Goal: Task Accomplishment & Management: Manage account settings

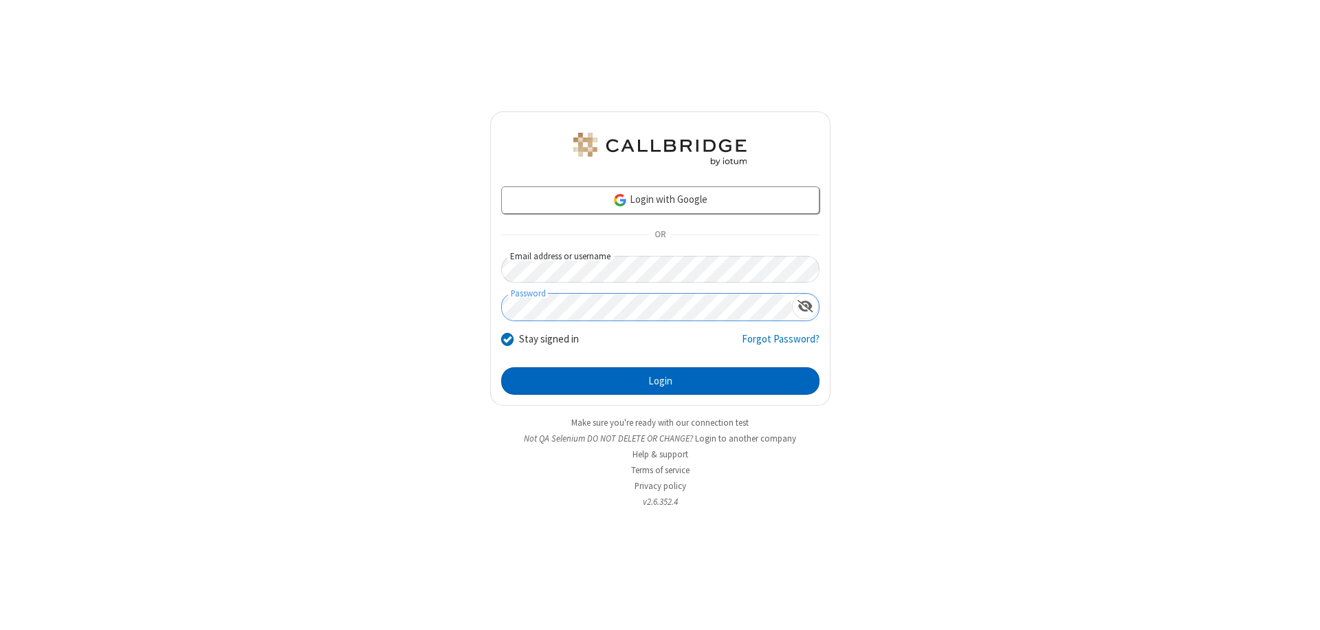
click at [660, 381] on button "Login" at bounding box center [660, 380] width 318 height 27
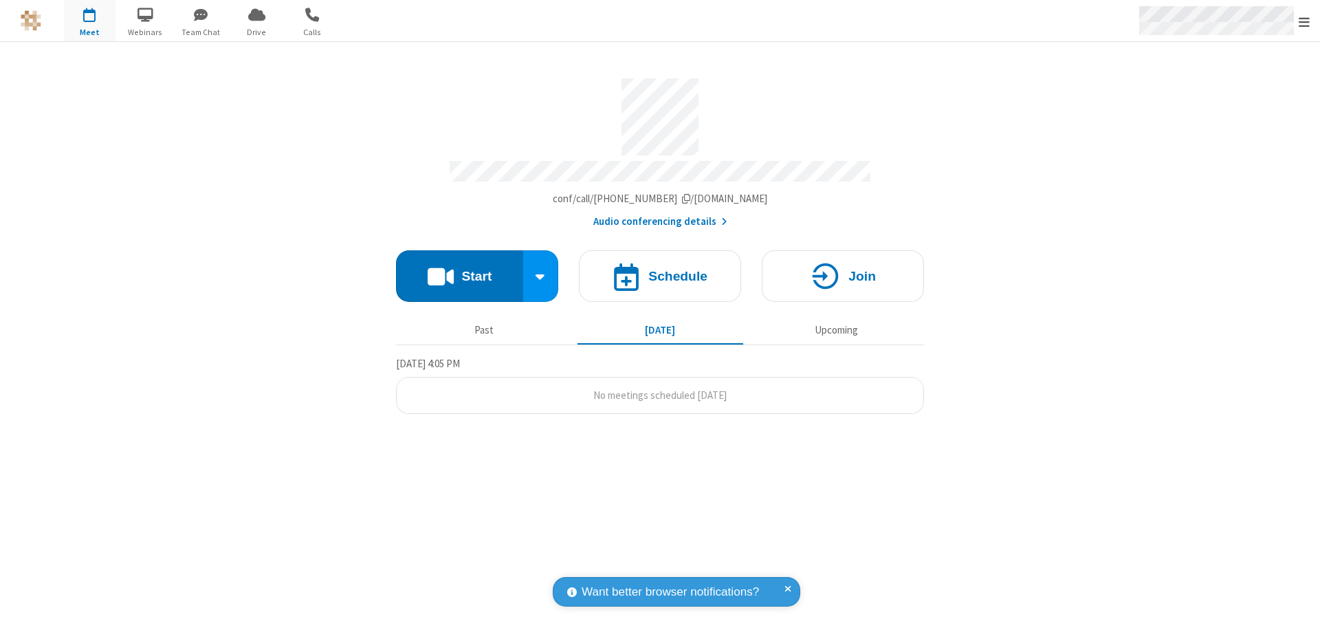
click at [1304, 21] on span "Open menu" at bounding box center [1303, 22] width 11 height 14
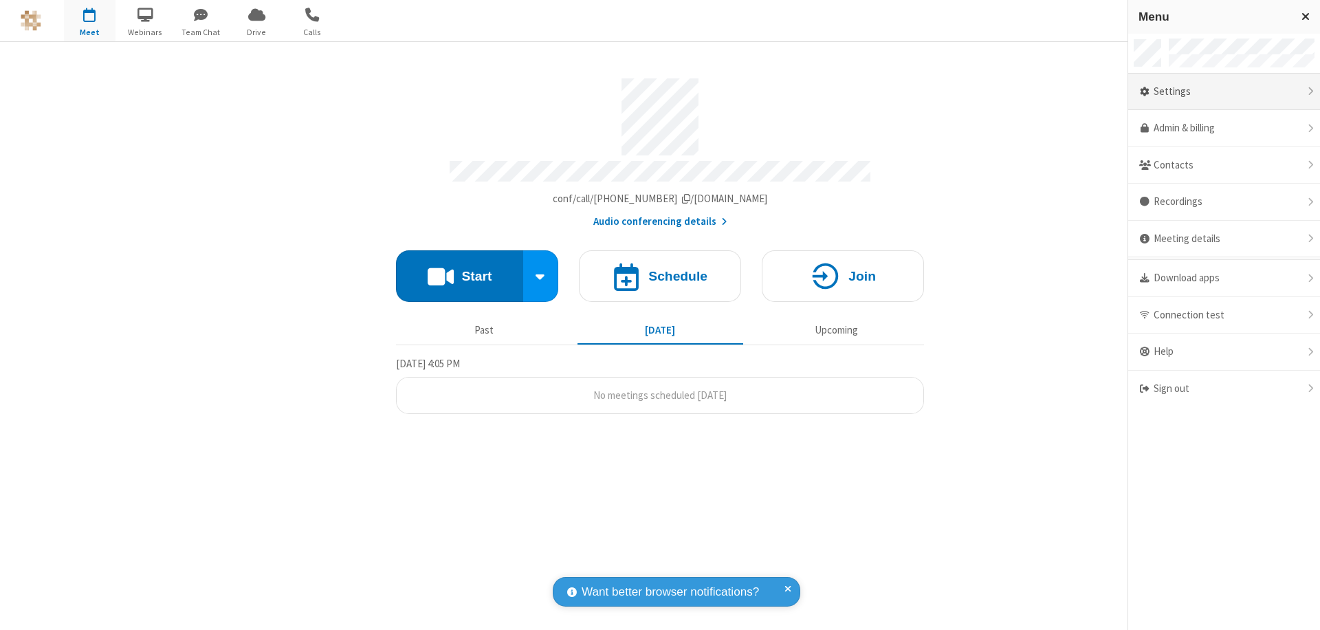
click at [1224, 91] on div "Settings" at bounding box center [1224, 92] width 192 height 37
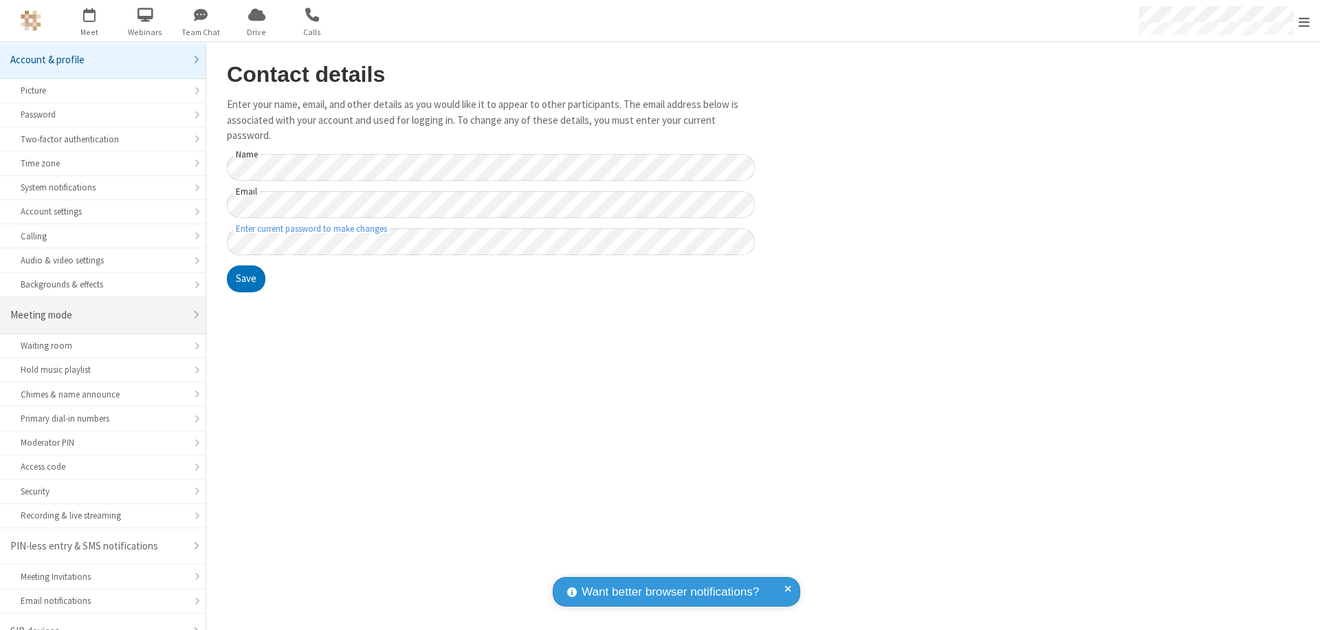
click at [98, 307] on div "Meeting mode" at bounding box center [97, 315] width 175 height 16
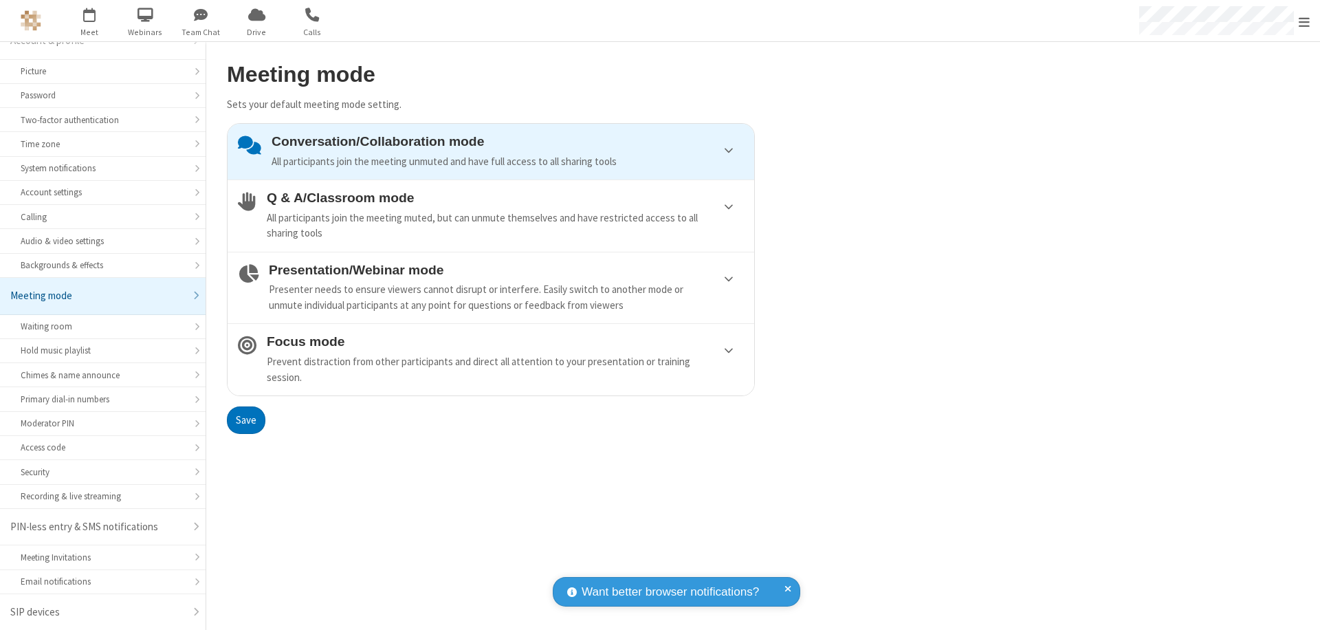
click at [491, 151] on div "Conversation/Collaboration mode All participants join the meeting unmuted and h…" at bounding box center [508, 151] width 472 height 35
click at [245, 419] on button "Save" at bounding box center [246, 419] width 38 height 27
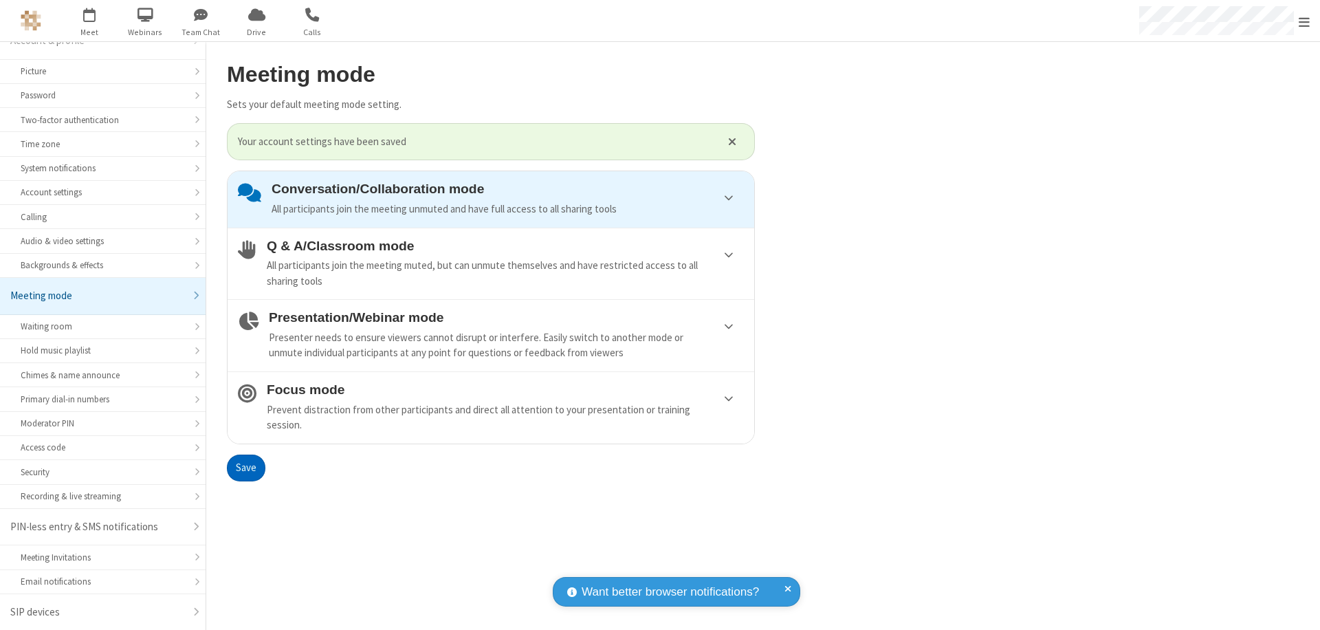
click at [1304, 21] on span "Open menu" at bounding box center [1303, 22] width 11 height 14
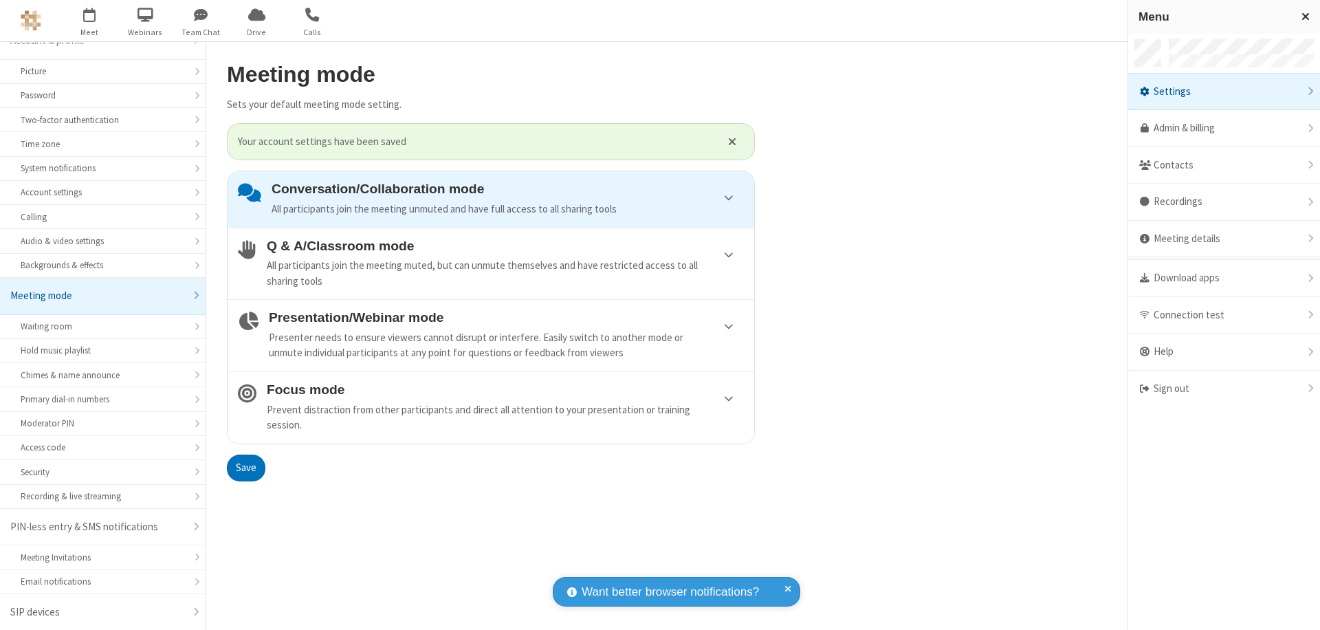
click at [1224, 388] on div "Sign out" at bounding box center [1224, 389] width 192 height 36
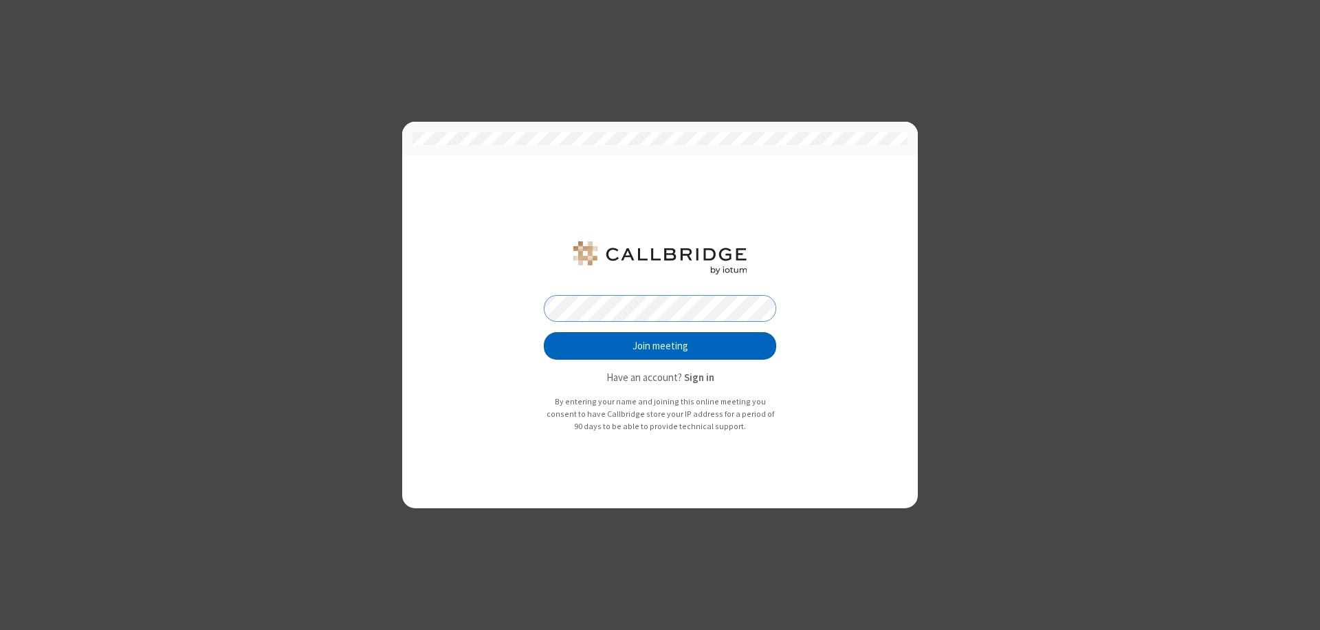
click at [660, 346] on button "Join meeting" at bounding box center [660, 345] width 232 height 27
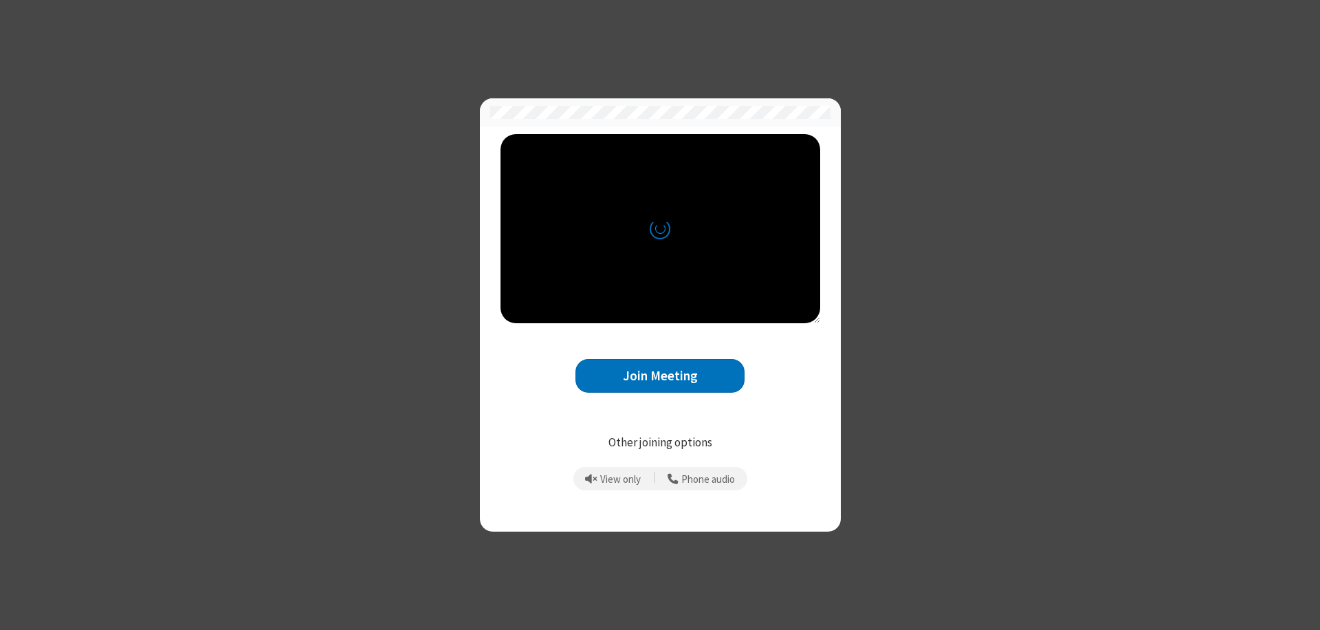
click at [660, 375] on button "Join Meeting" at bounding box center [659, 376] width 169 height 34
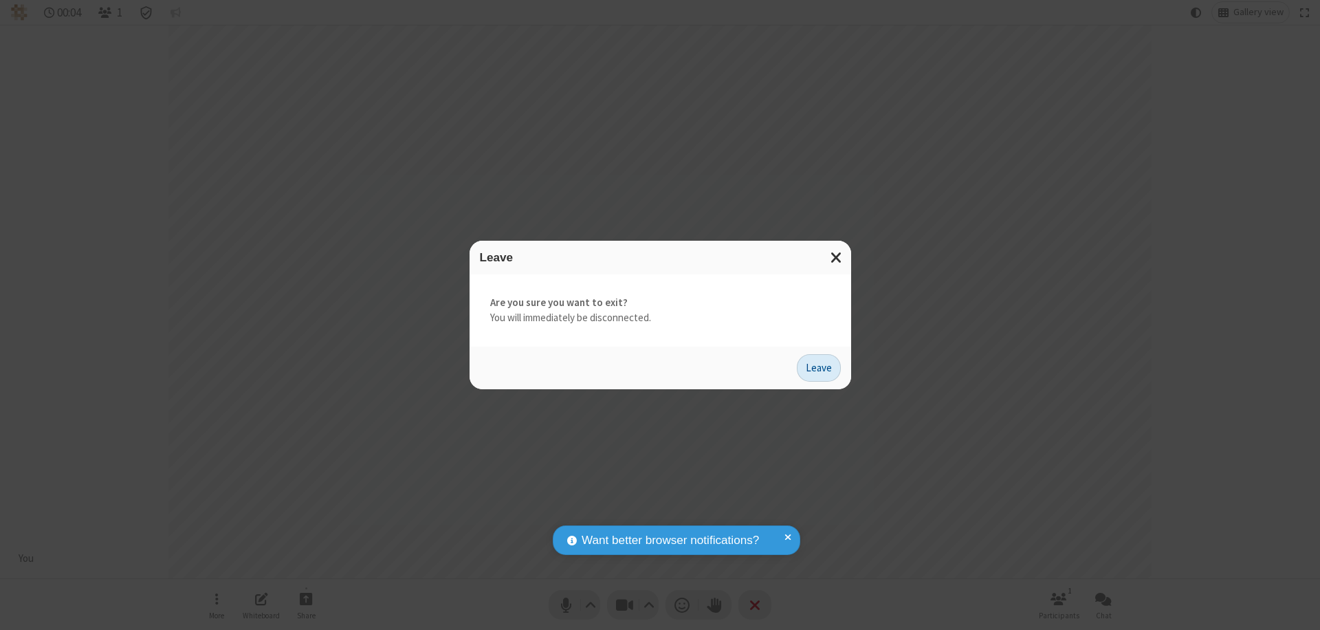
click at [819, 367] on button "Leave" at bounding box center [819, 367] width 44 height 27
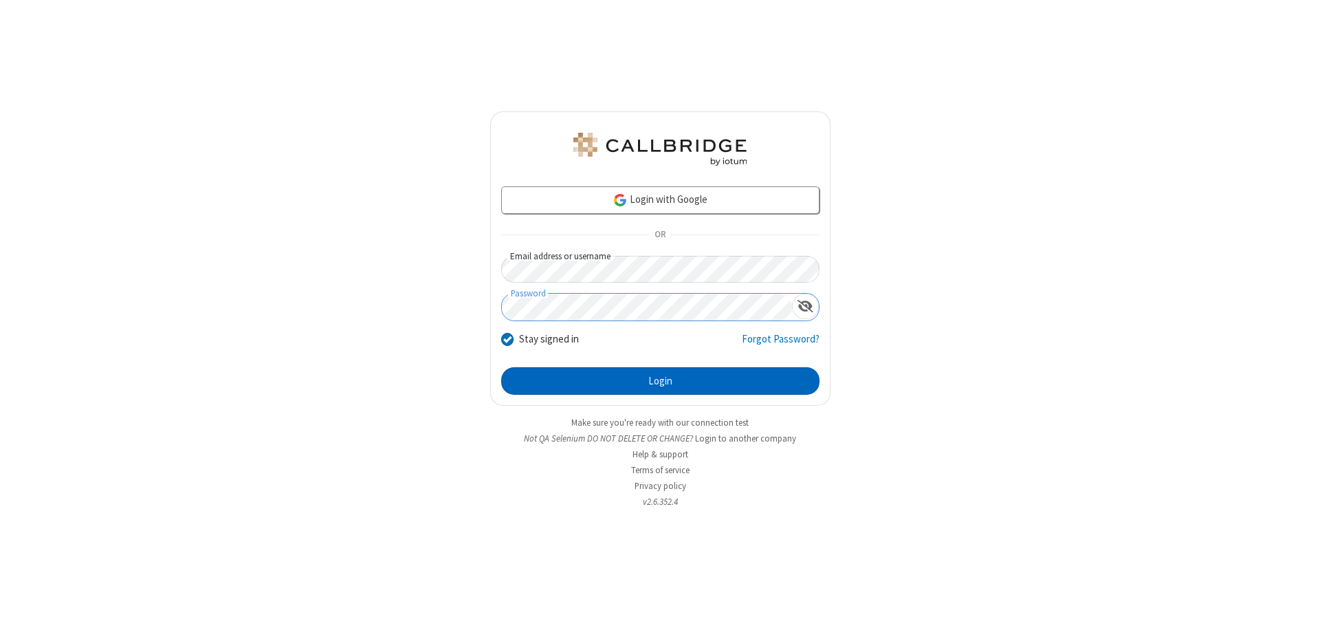
click at [660, 381] on button "Login" at bounding box center [660, 380] width 318 height 27
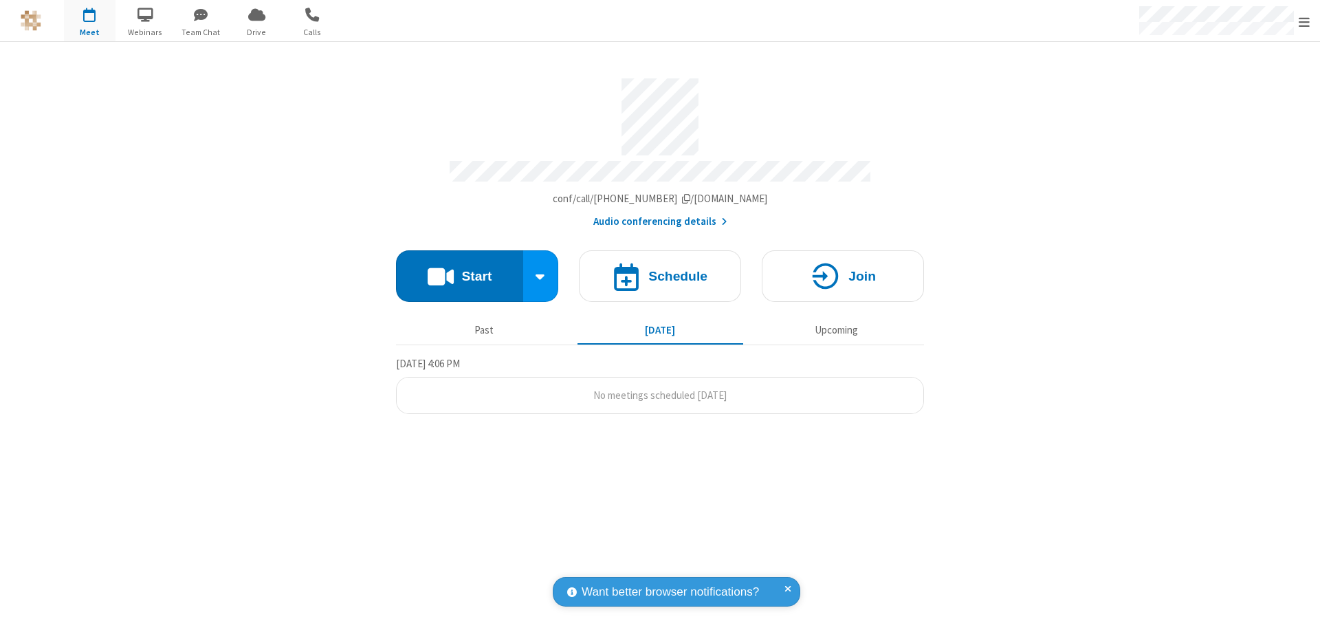
click at [1304, 21] on span "Open menu" at bounding box center [1303, 22] width 11 height 14
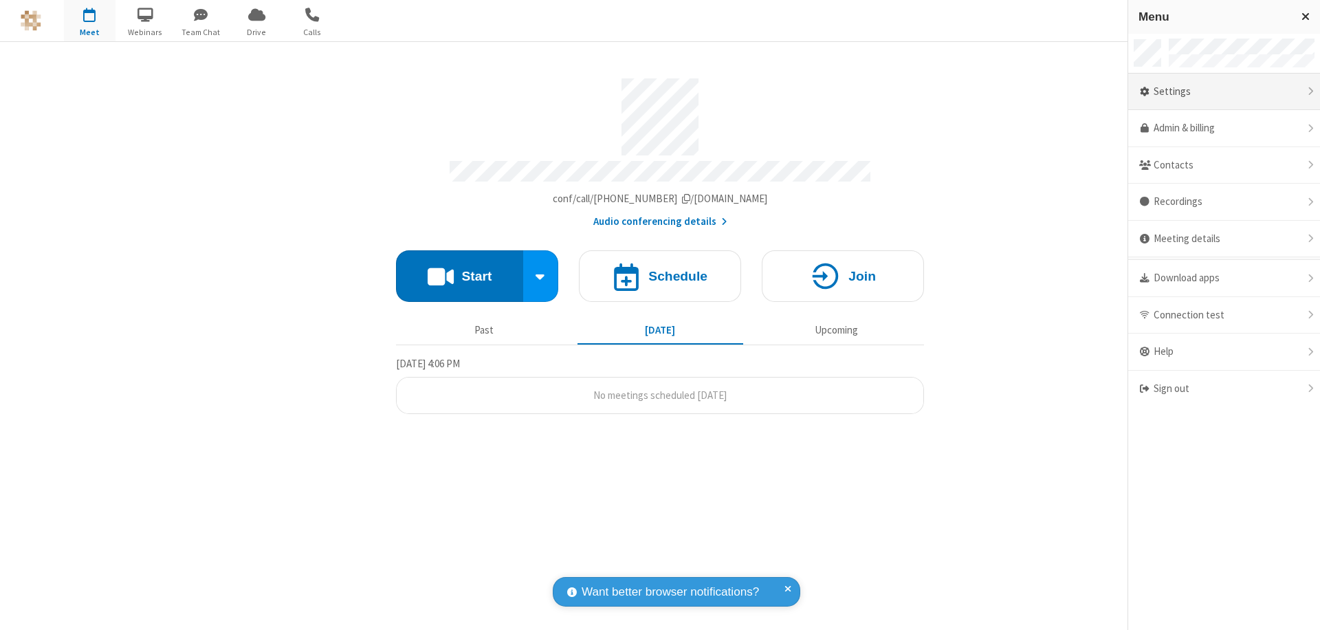
click at [1224, 91] on div "Settings" at bounding box center [1224, 92] width 192 height 37
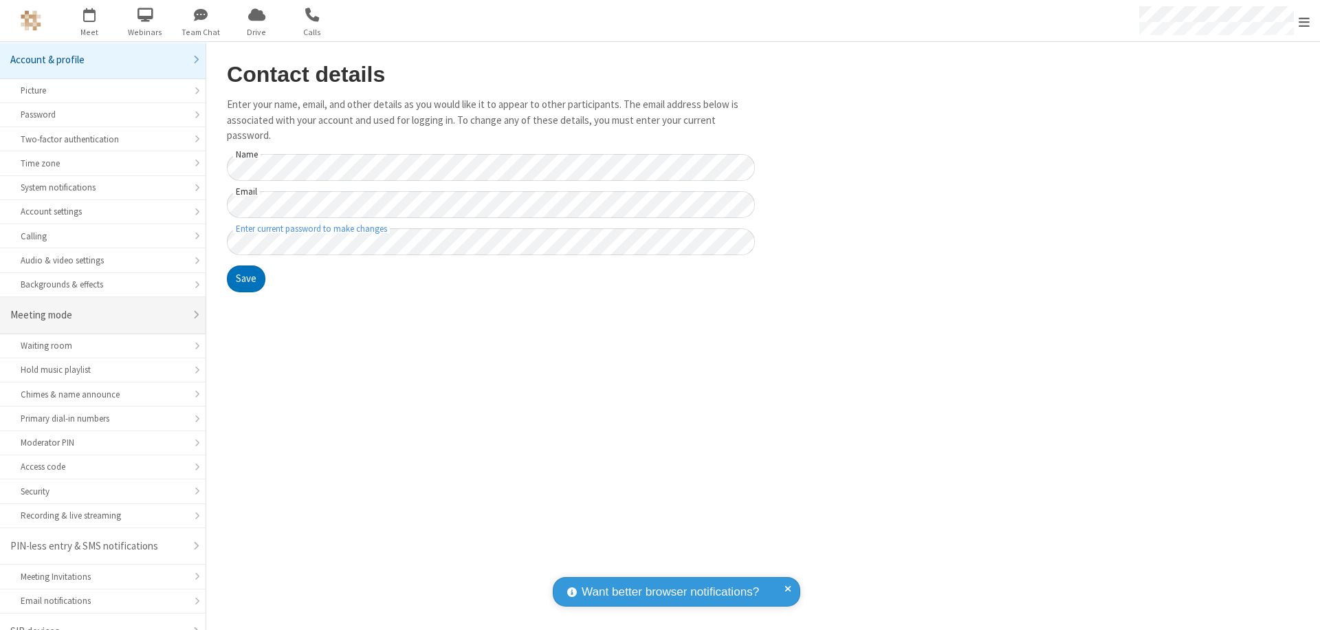
click at [98, 307] on div "Meeting mode" at bounding box center [97, 315] width 175 height 16
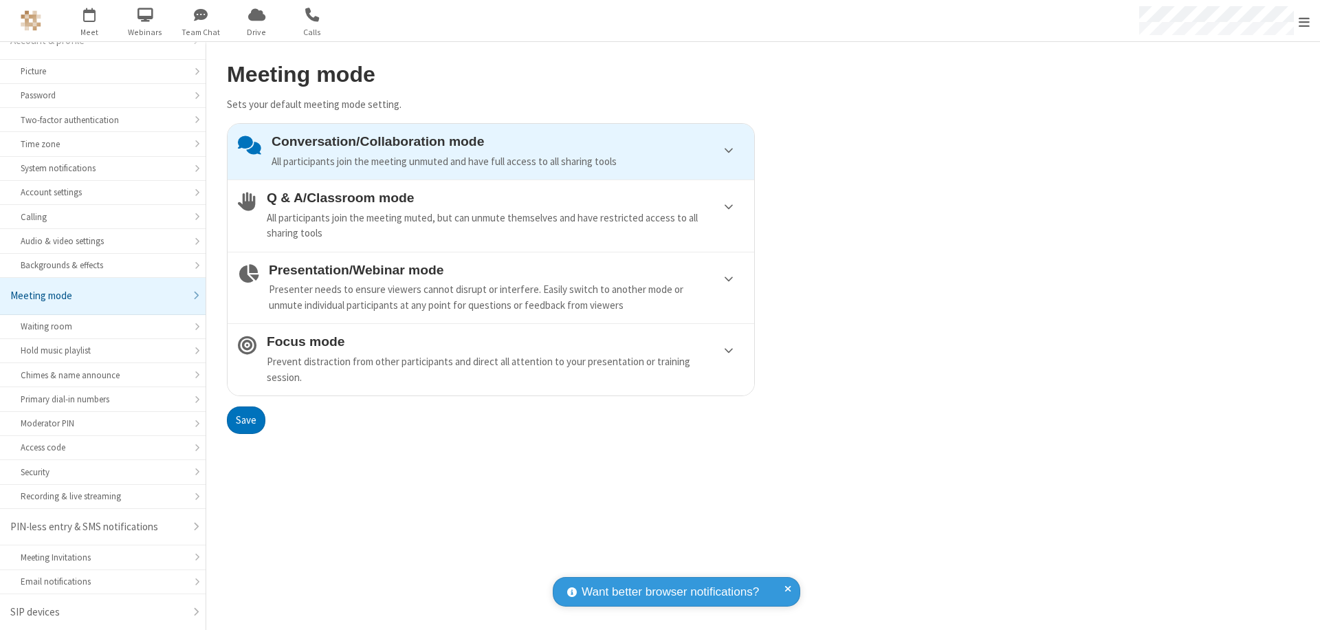
click at [491, 151] on div "Conversation/Collaboration mode All participants join the meeting unmuted and h…" at bounding box center [508, 151] width 472 height 35
click at [245, 419] on button "Save" at bounding box center [246, 419] width 38 height 27
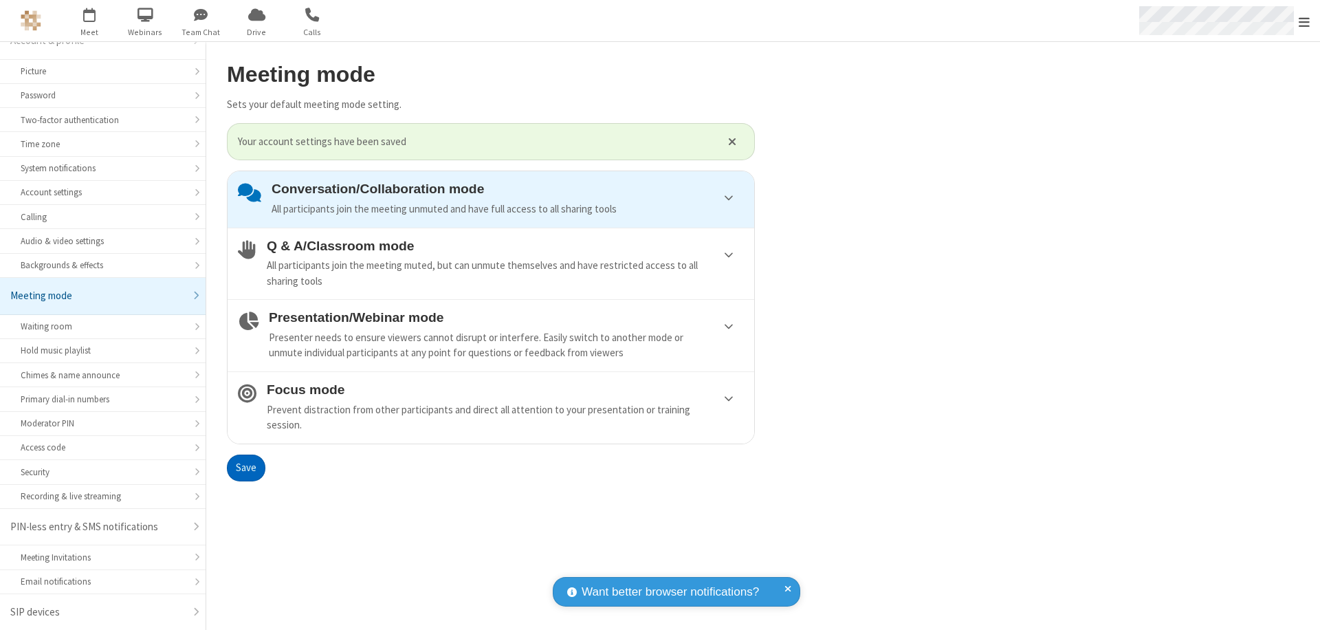
click at [1304, 21] on span "Open menu" at bounding box center [1303, 22] width 11 height 14
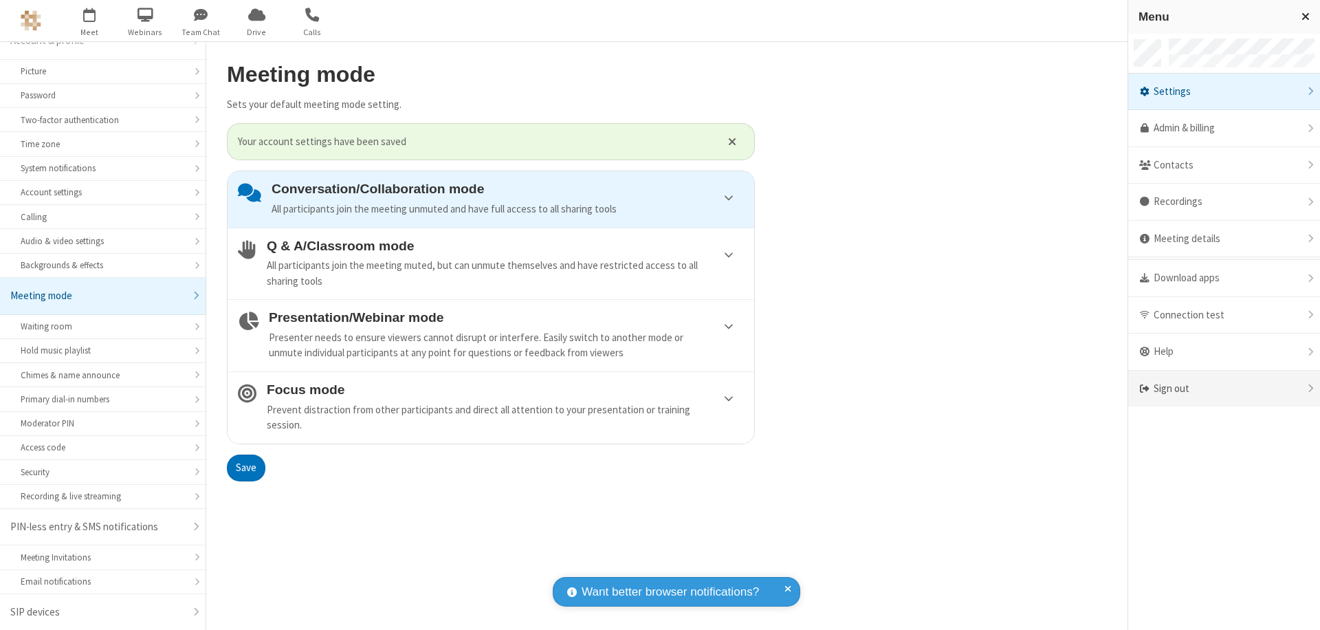
click at [1224, 388] on div "Sign out" at bounding box center [1224, 389] width 192 height 36
